Goal: Information Seeking & Learning: Learn about a topic

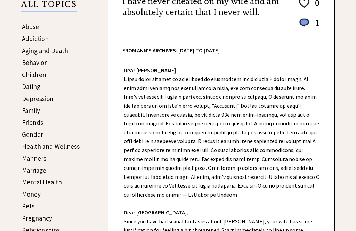
scroll to position [123, 0]
click at [28, 63] on link "Behavior" at bounding box center [34, 63] width 25 height 8
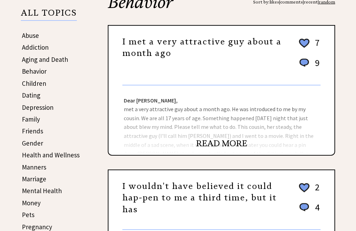
scroll to position [115, 0]
click at [30, 72] on link "Behavior" at bounding box center [34, 71] width 25 height 8
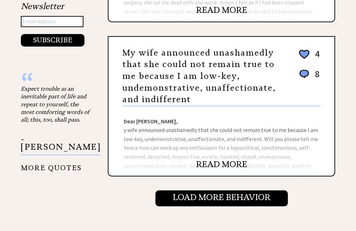
scroll to position [683, 0]
click at [218, 166] on link "READ MORE" at bounding box center [221, 164] width 51 height 10
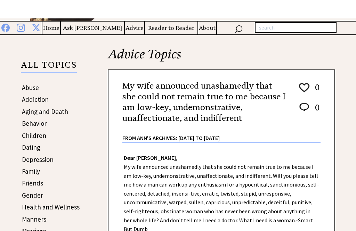
scroll to position [62, 0]
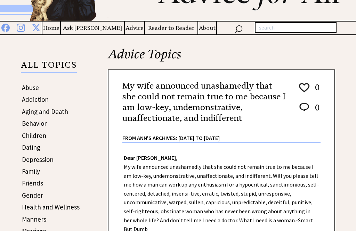
click at [29, 125] on link "Behavior" at bounding box center [34, 123] width 25 height 8
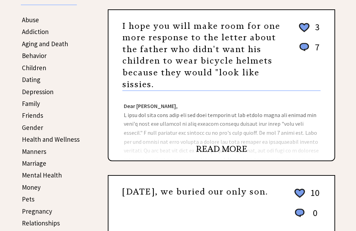
scroll to position [130, 0]
click at [218, 152] on link "READ MORE" at bounding box center [221, 149] width 51 height 10
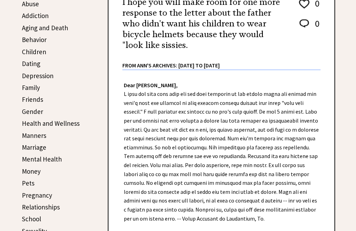
scroll to position [140, 0]
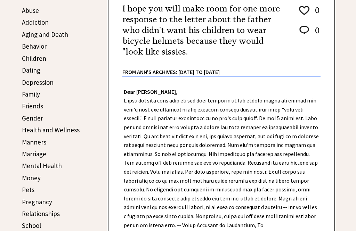
click at [31, 48] on link "Behavior" at bounding box center [34, 46] width 25 height 8
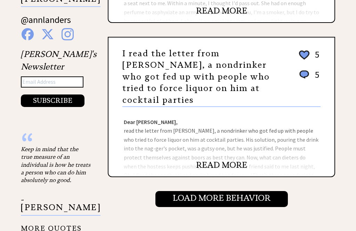
scroll to position [692, 0]
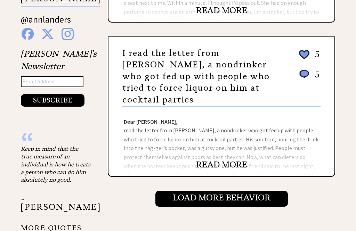
click at [211, 160] on link "READ MORE" at bounding box center [221, 165] width 51 height 10
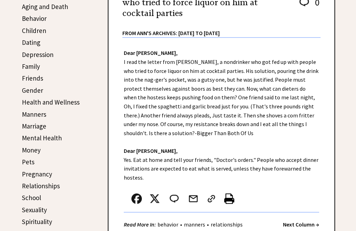
scroll to position [167, 0]
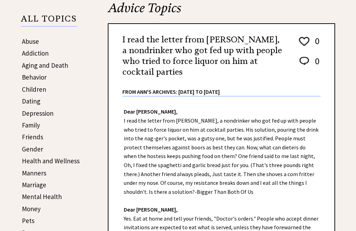
scroll to position [109, 0]
click at [32, 77] on link "Behavior" at bounding box center [34, 77] width 25 height 8
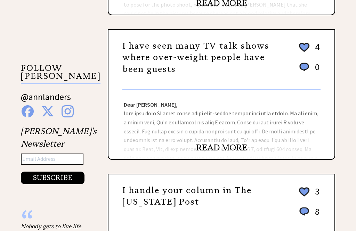
scroll to position [544, 0]
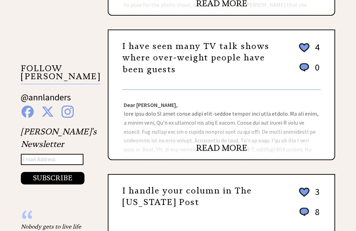
click at [212, 151] on link "READ MORE" at bounding box center [221, 148] width 51 height 10
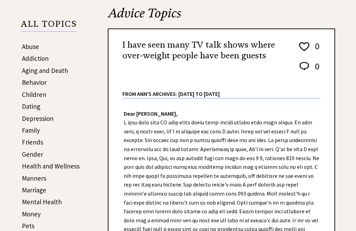
scroll to position [104, 0]
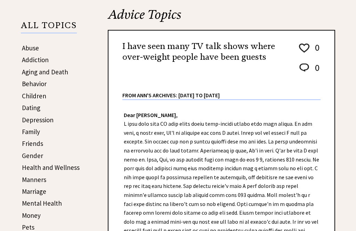
scroll to position [102, 0]
click at [33, 88] on link "Behavior" at bounding box center [34, 84] width 25 height 8
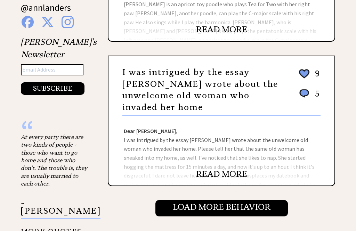
scroll to position [703, 0]
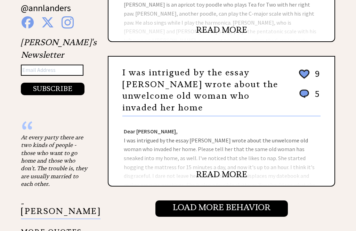
click at [213, 170] on link "READ MORE" at bounding box center [221, 175] width 51 height 10
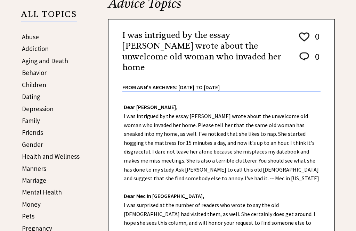
scroll to position [108, 0]
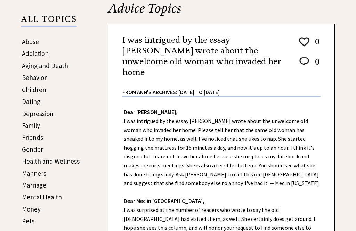
click at [31, 77] on link "Behavior" at bounding box center [34, 77] width 25 height 8
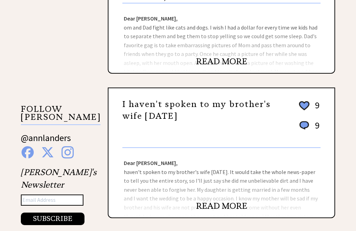
scroll to position [573, 0]
click at [219, 201] on link "READ MORE" at bounding box center [221, 206] width 51 height 10
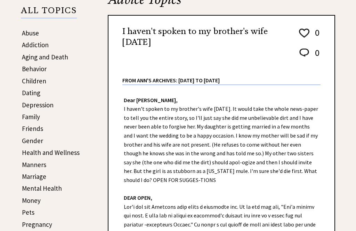
scroll to position [112, 0]
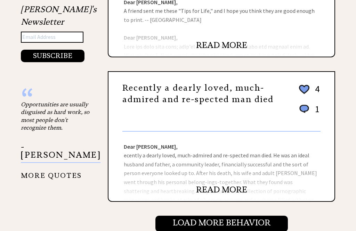
scroll to position [665, 0]
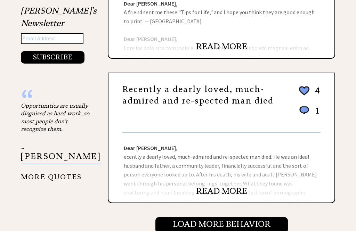
click at [209, 187] on link "READ MORE" at bounding box center [221, 191] width 51 height 10
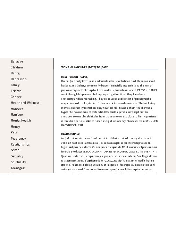
scroll to position [157, 0]
